Goal: Information Seeking & Learning: Learn about a topic

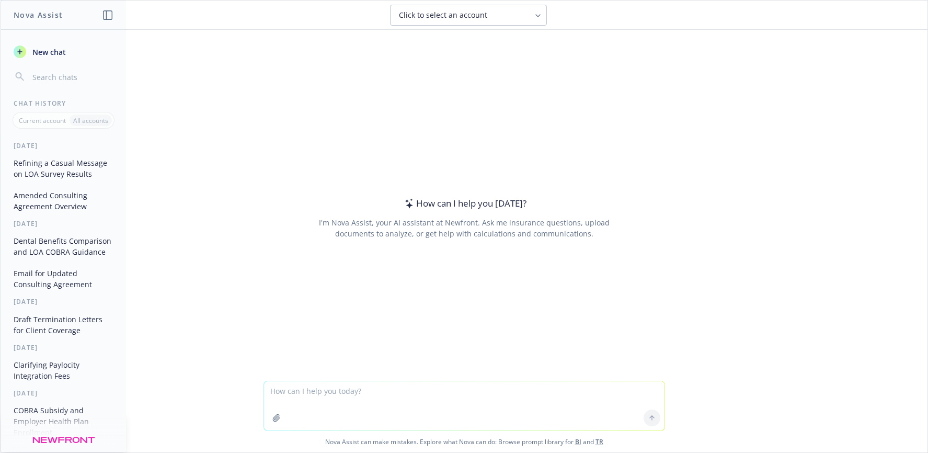
click at [363, 401] on textarea at bounding box center [464, 405] width 401 height 49
type textarea "make this sound better: Hi Kate, Unfortunately, the provider has been unrespons…"
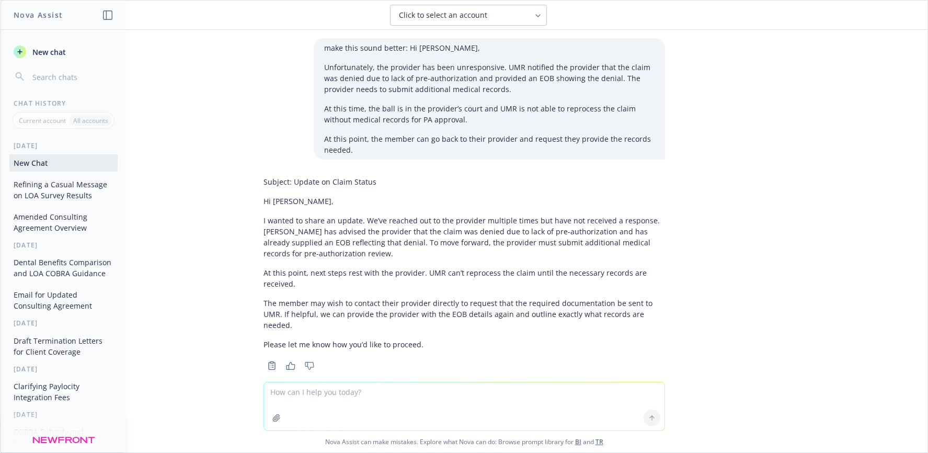
scroll to position [5, 0]
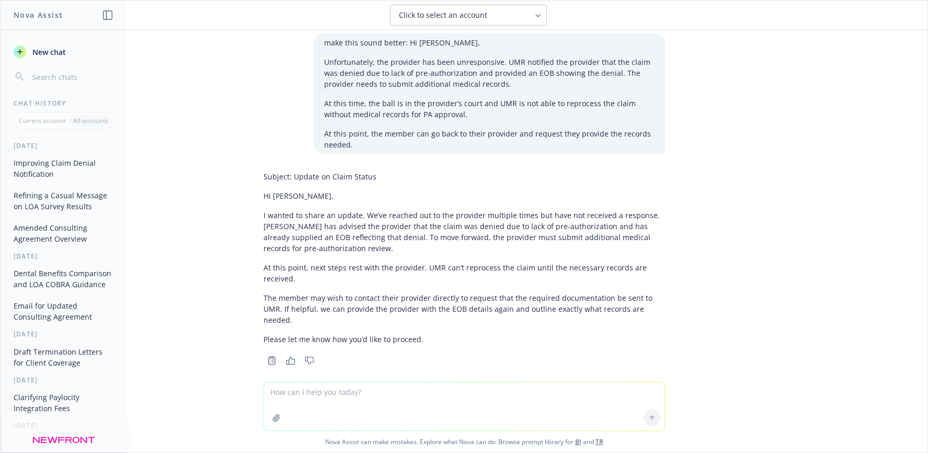
click at [477, 231] on p "I wanted to share an update. We’ve reached out to the provider multiple times b…" at bounding box center [465, 232] width 402 height 44
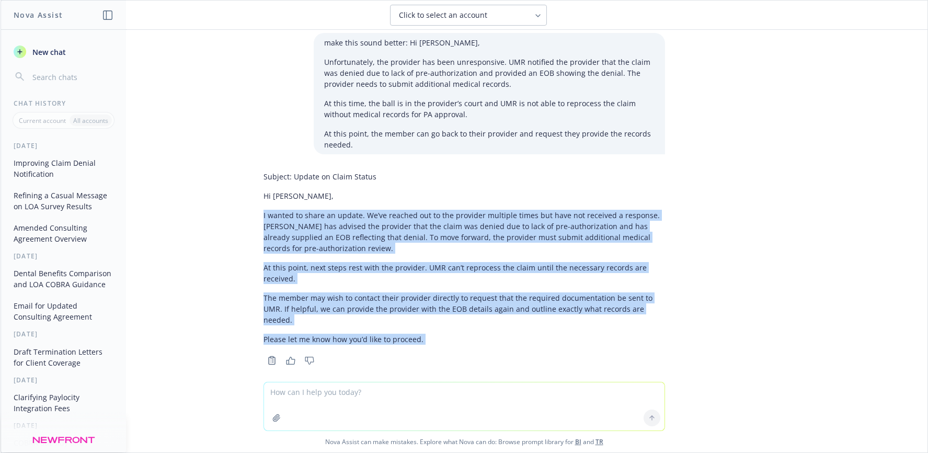
drag, startPoint x: 255, startPoint y: 214, endPoint x: 430, endPoint y: 342, distance: 217.1
click at [430, 342] on div "Subject: Update on Claim Status Hi Kate, I wanted to share an update. We’ve rea…" at bounding box center [464, 267] width 418 height 201
copy div "I wanted to share an update. We’ve reached out to the provider multiple times b…"
click at [292, 242] on p "I wanted to share an update. We’ve reached out to the provider multiple times b…" at bounding box center [465, 232] width 402 height 44
drag, startPoint x: 254, startPoint y: 216, endPoint x: 417, endPoint y: 324, distance: 195.9
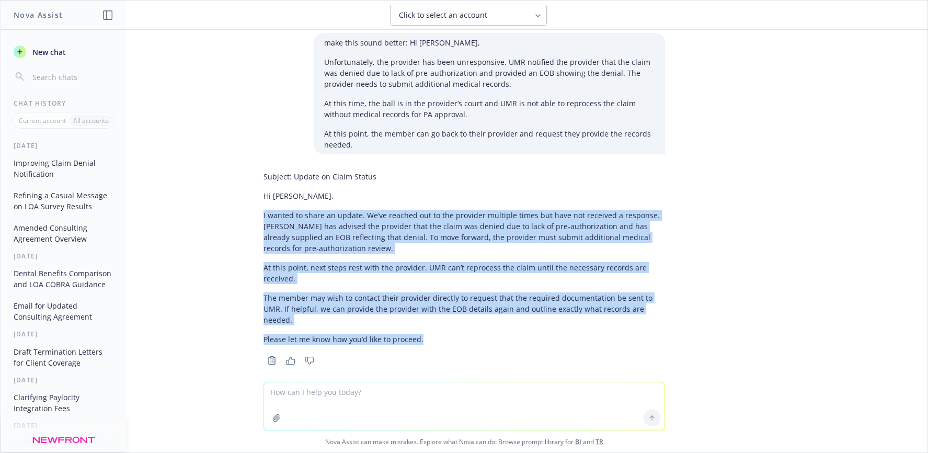
click at [417, 324] on div "Subject: Update on Claim Status Hi Kate, I wanted to share an update. We’ve rea…" at bounding box center [464, 267] width 418 height 201
copy div "I wanted to share an update. We’ve reached out to the provider multiple times b…"
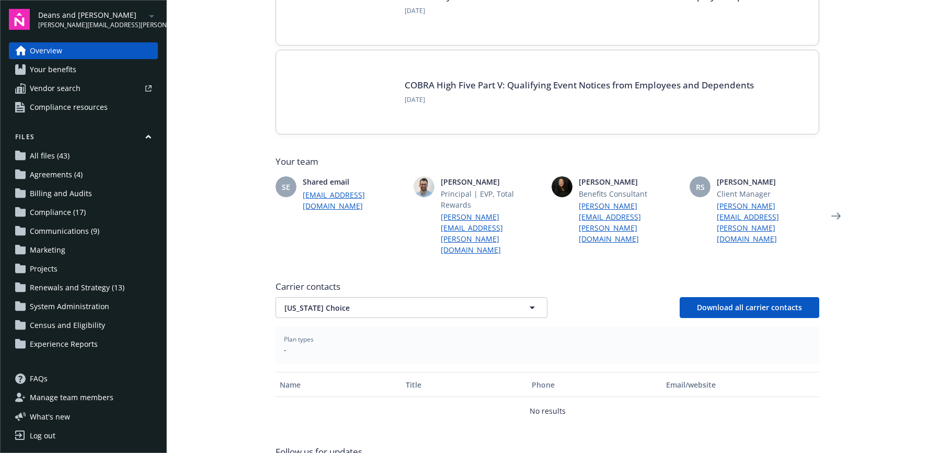
scroll to position [213, 0]
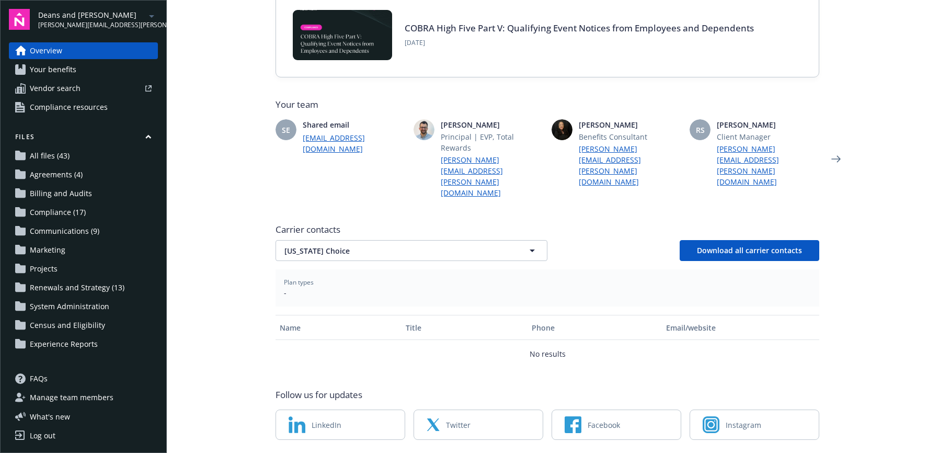
click at [72, 70] on span "Your benefits" at bounding box center [53, 69] width 47 height 17
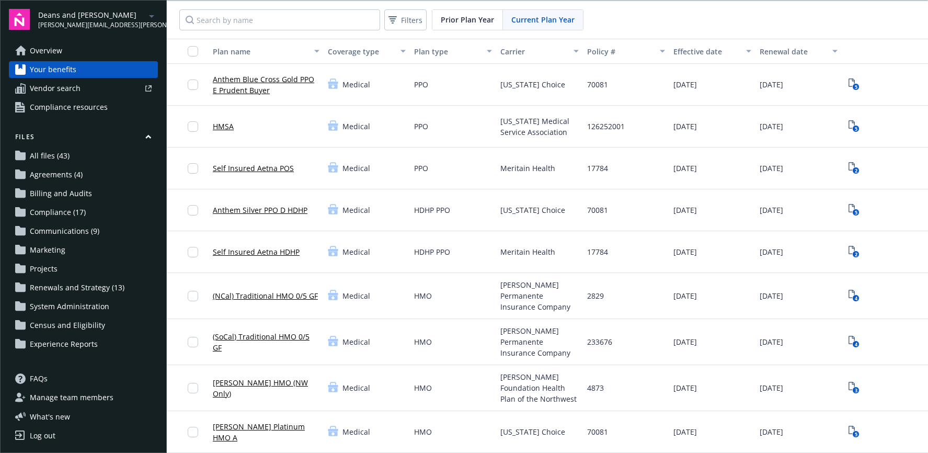
click at [244, 250] on link "Self Insured Aetna HDHP" at bounding box center [256, 251] width 87 height 11
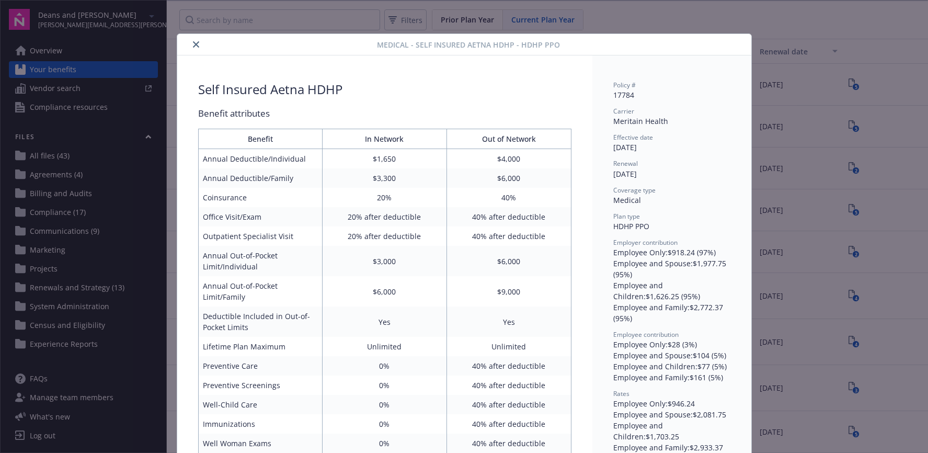
click at [193, 42] on icon "close" at bounding box center [196, 44] width 6 height 6
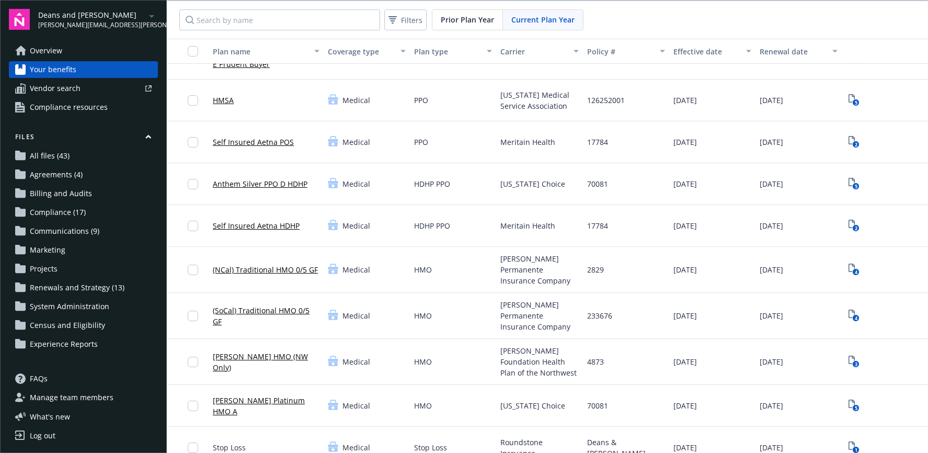
scroll to position [33, 0]
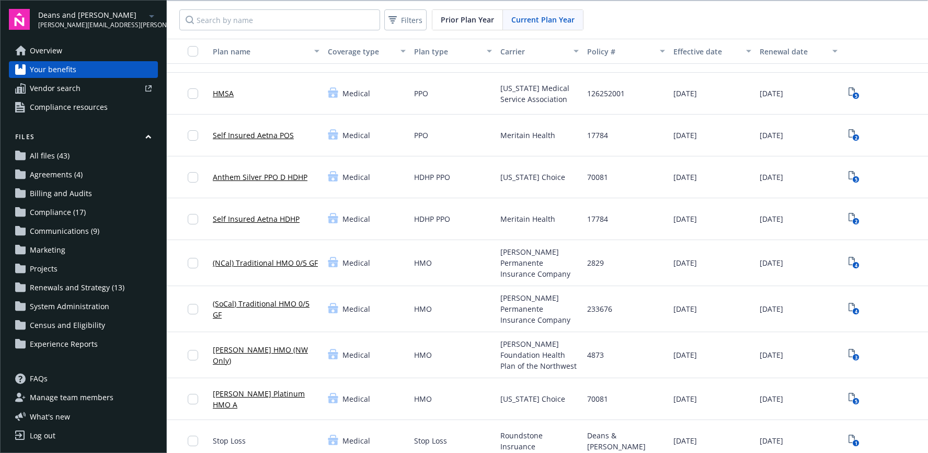
click at [258, 220] on link "Self Insured Aetna HDHP" at bounding box center [256, 218] width 87 height 11
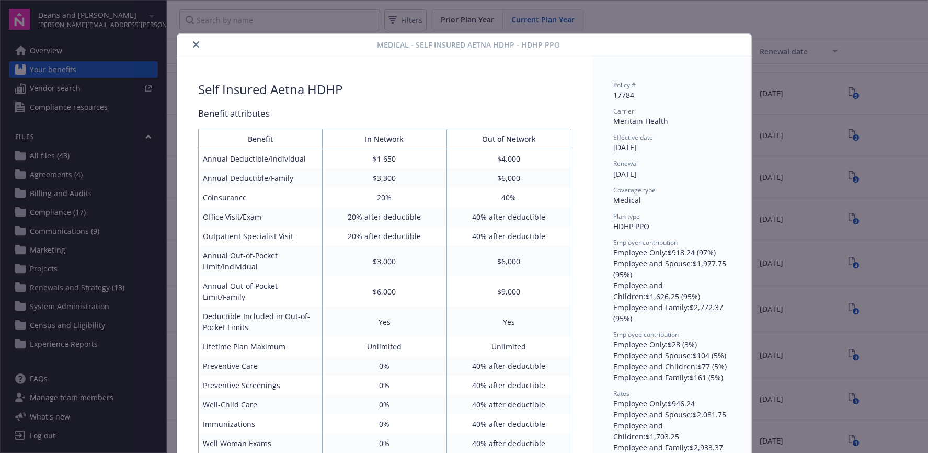
click at [193, 44] on icon "close" at bounding box center [196, 44] width 6 height 6
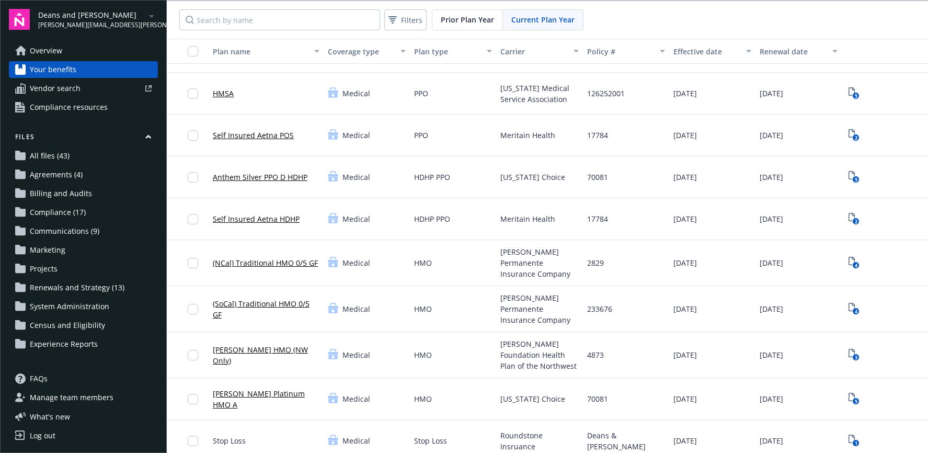
click at [255, 135] on link "Self Insured Aetna POS" at bounding box center [253, 135] width 81 height 11
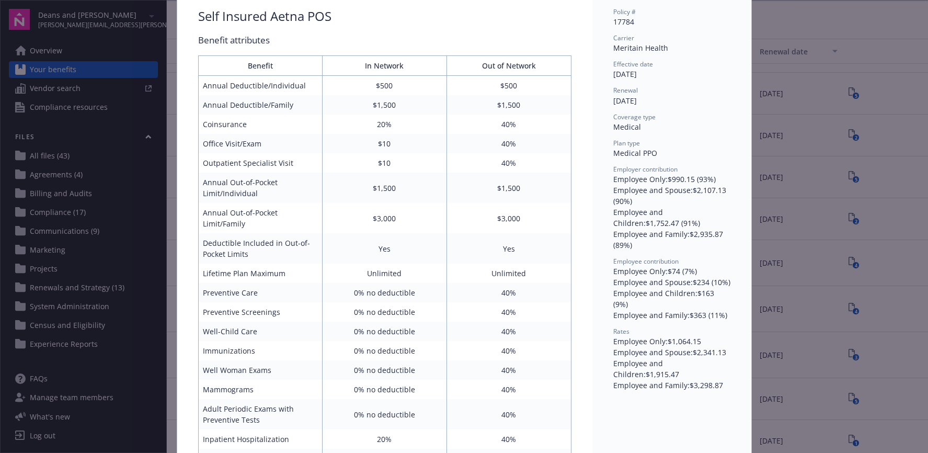
scroll to position [84, 0]
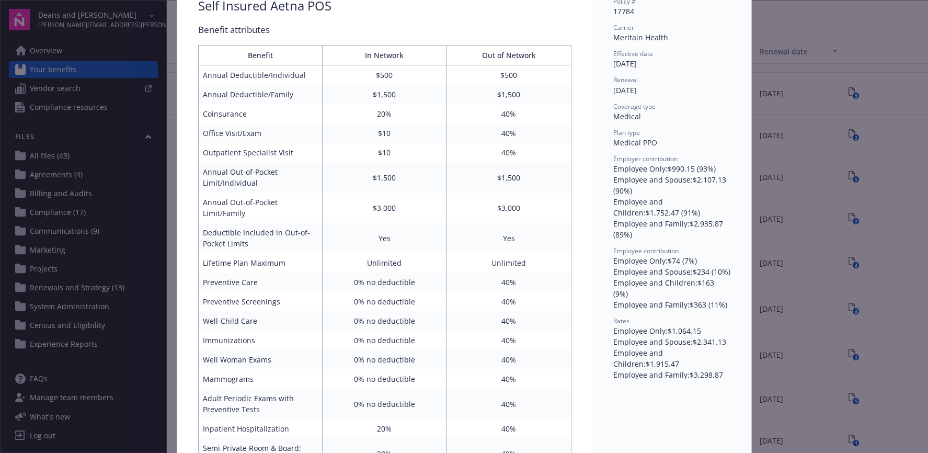
click at [784, 90] on div "Medical - Self Insured Aetna POS - Medical PPO Self Insured Aetna POS Benefit a…" at bounding box center [464, 226] width 928 height 453
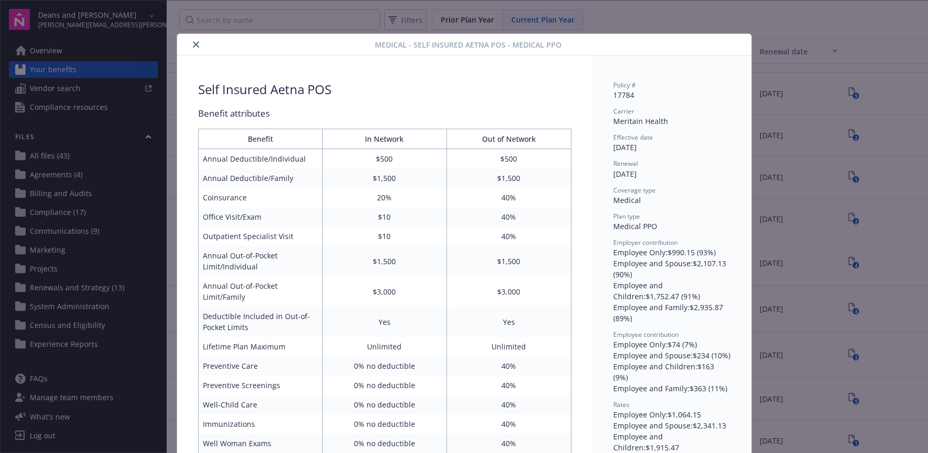
click at [193, 41] on icon "close" at bounding box center [196, 44] width 6 height 6
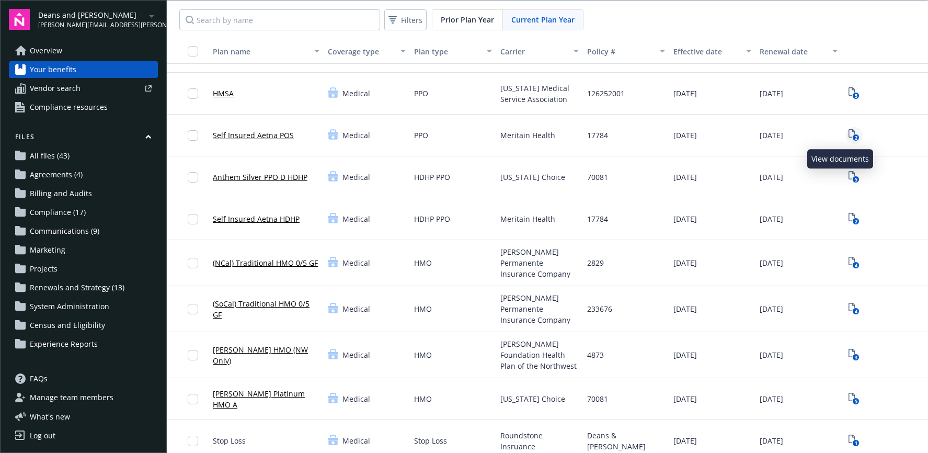
click at [849, 133] on icon "2" at bounding box center [854, 135] width 11 height 12
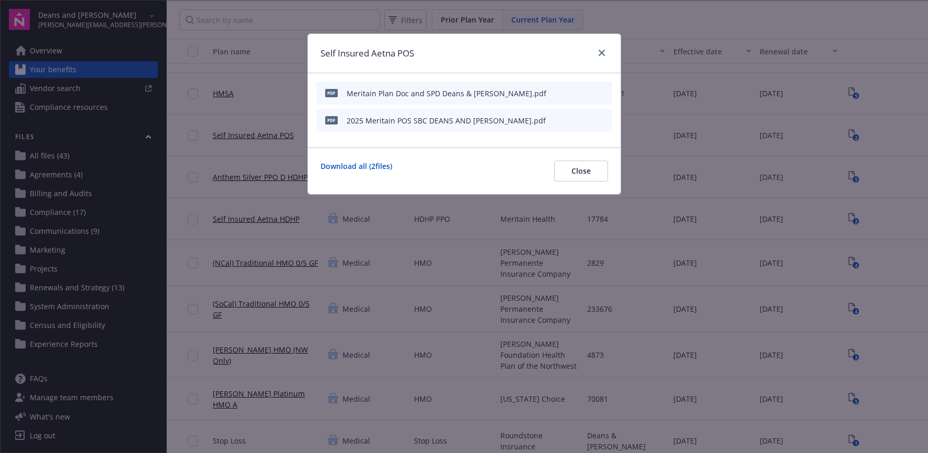
click at [599, 119] on icon "preview file" at bounding box center [602, 119] width 9 height 7
click at [607, 56] on div at bounding box center [600, 54] width 17 height 14
click at [599, 52] on icon "close" at bounding box center [602, 53] width 6 height 6
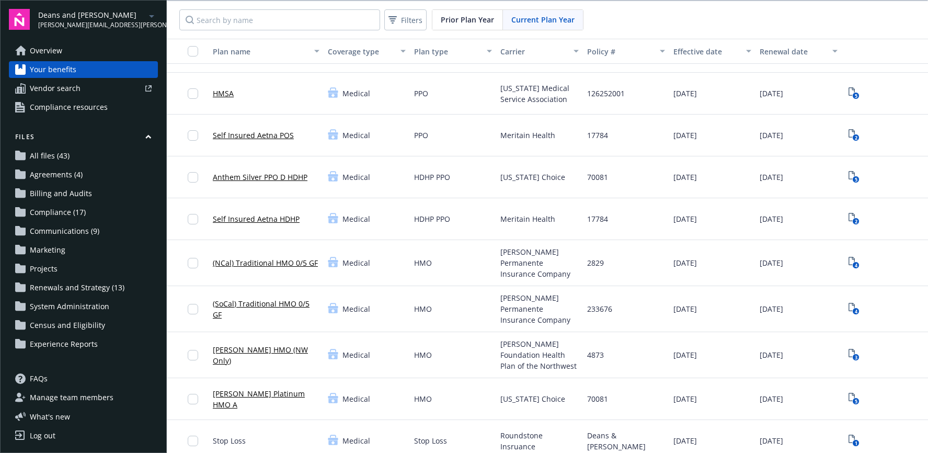
click at [246, 138] on link "Self Insured Aetna POS" at bounding box center [253, 135] width 81 height 11
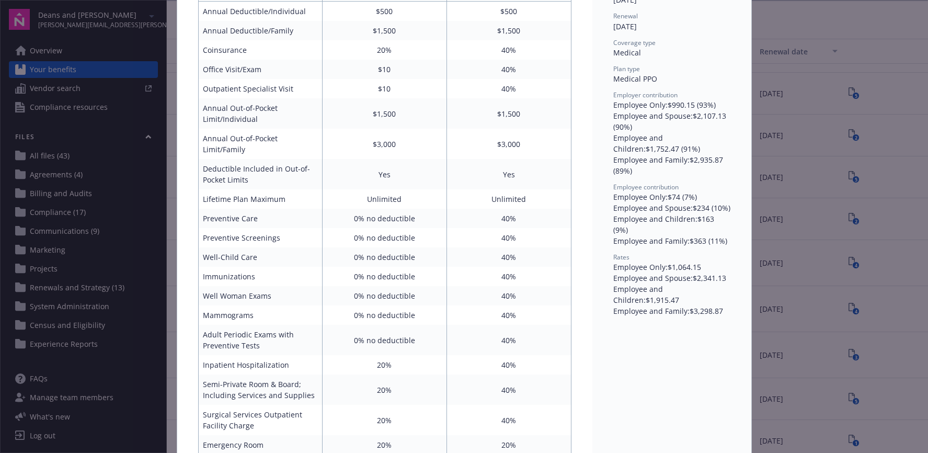
scroll to position [149, 0]
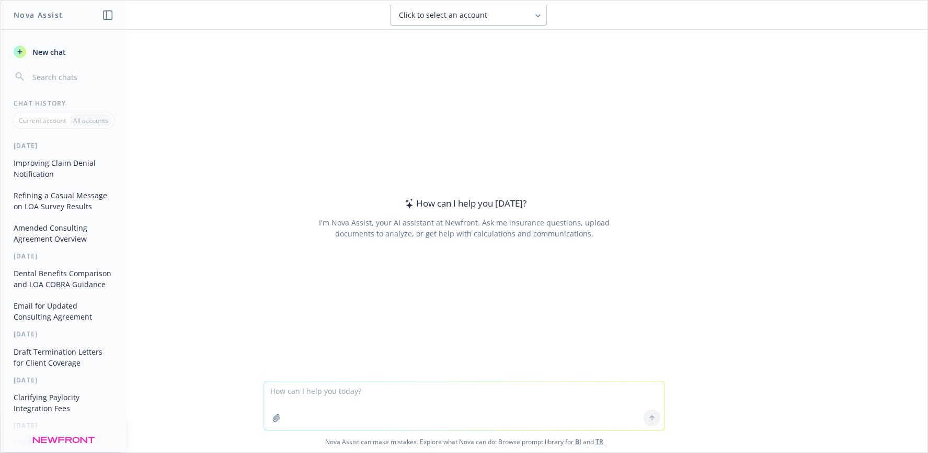
click at [304, 389] on textarea at bounding box center [464, 405] width 401 height 49
click at [496, 390] on textarea "my client, Grove, is self funded. Typically, that means they are" at bounding box center [464, 405] width 401 height 49
drag, startPoint x: 507, startPoint y: 393, endPoint x: 215, endPoint y: 368, distance: 293.5
click at [215, 368] on div "How can I help you [DATE]? I'm Nova Assist, your AI assistant at Newfront. Ask …" at bounding box center [464, 241] width 927 height 423
paste textarea "Grove currently covers [DEMOGRAPHIC_DATA] services. UMR recently updated its st…"
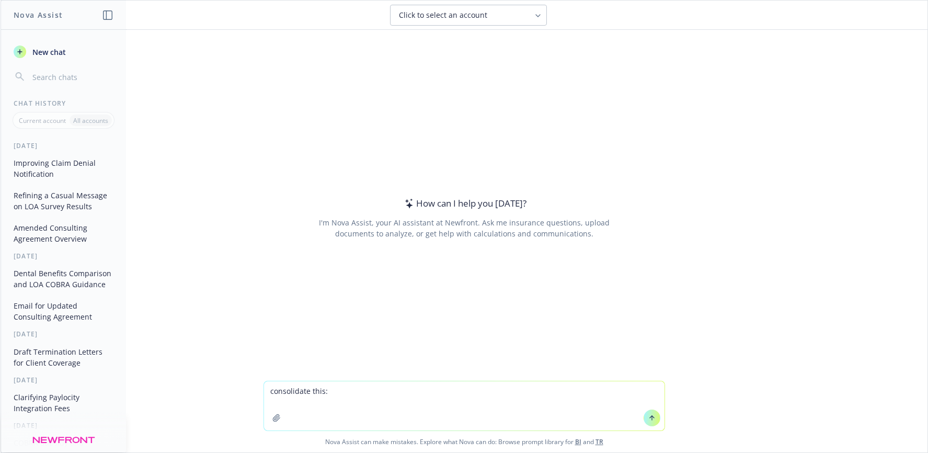
type textarea "consolidate this: Grove currently covers [DEMOGRAPHIC_DATA] services. UMR recen…"
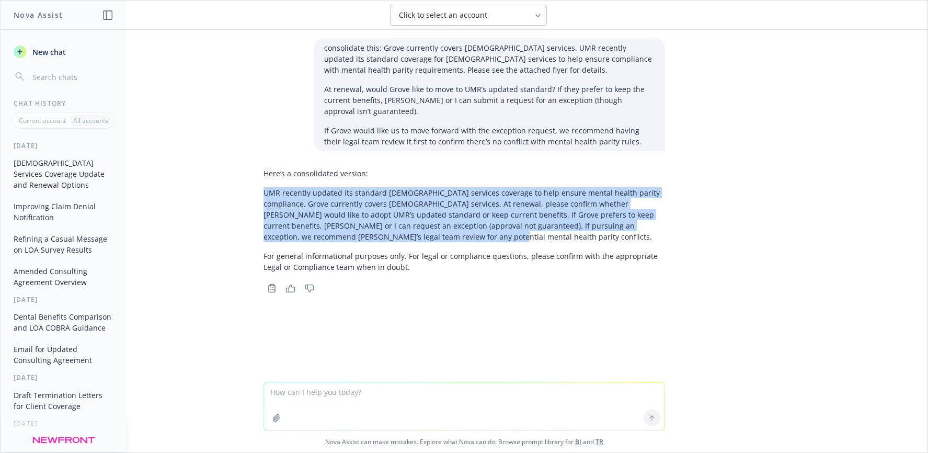
drag, startPoint x: 256, startPoint y: 191, endPoint x: 425, endPoint y: 236, distance: 174.2
click at [425, 236] on div "Here’s a consolidated version: UMR recently updated its standard [DEMOGRAPHIC_D…" at bounding box center [464, 230] width 418 height 132
copy p "UMR recently updated its standard [DEMOGRAPHIC_DATA] services coverage to help …"
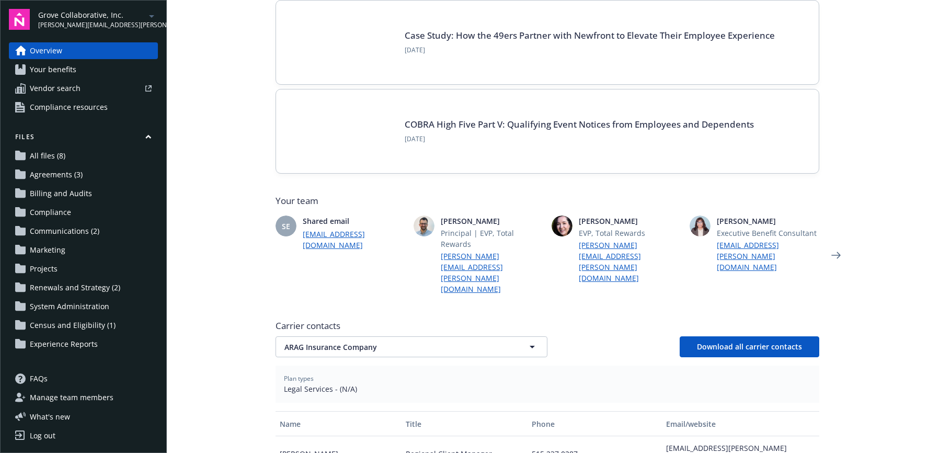
scroll to position [185, 0]
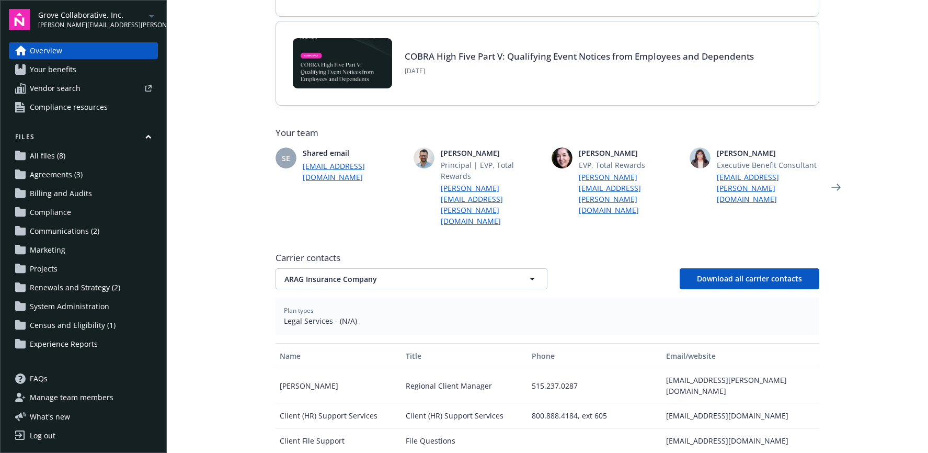
click at [81, 63] on link "Your benefits" at bounding box center [83, 69] width 149 height 17
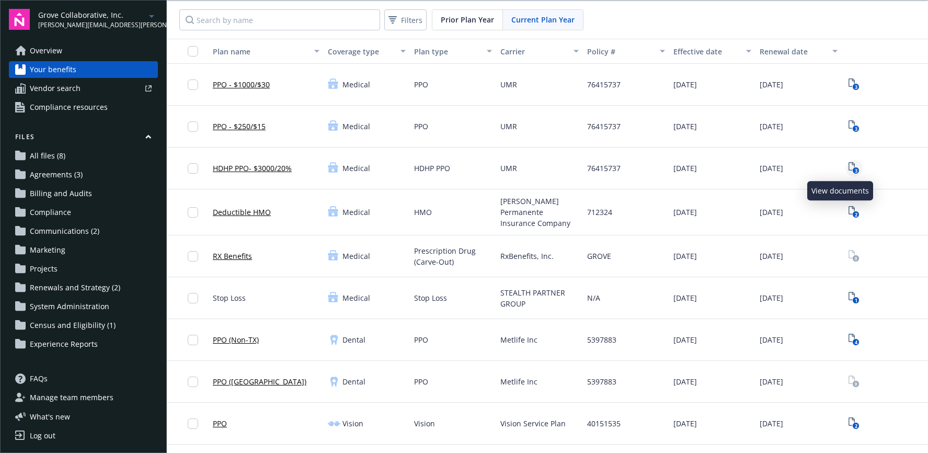
click at [853, 168] on rect "View Plan Documents" at bounding box center [856, 170] width 7 height 7
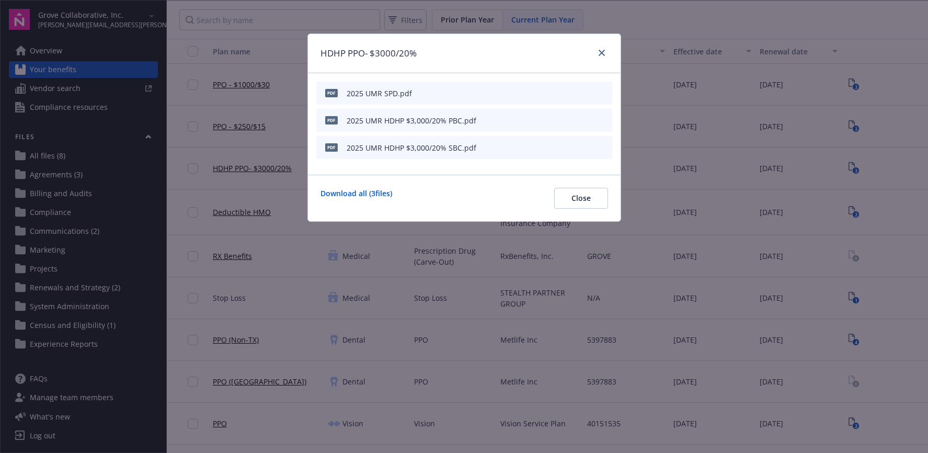
click at [602, 93] on icon "preview file" at bounding box center [602, 92] width 9 height 7
